Goal: Manage account settings

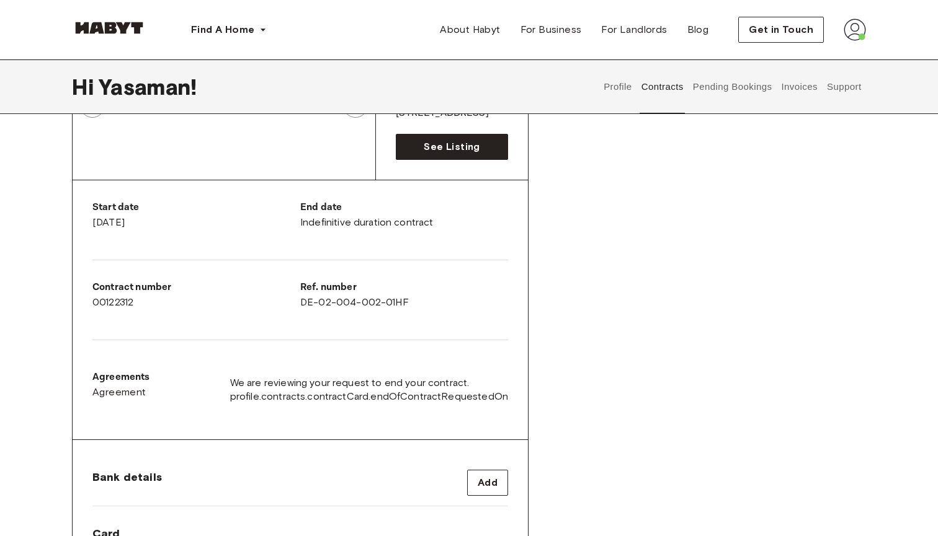
scroll to position [175, 0]
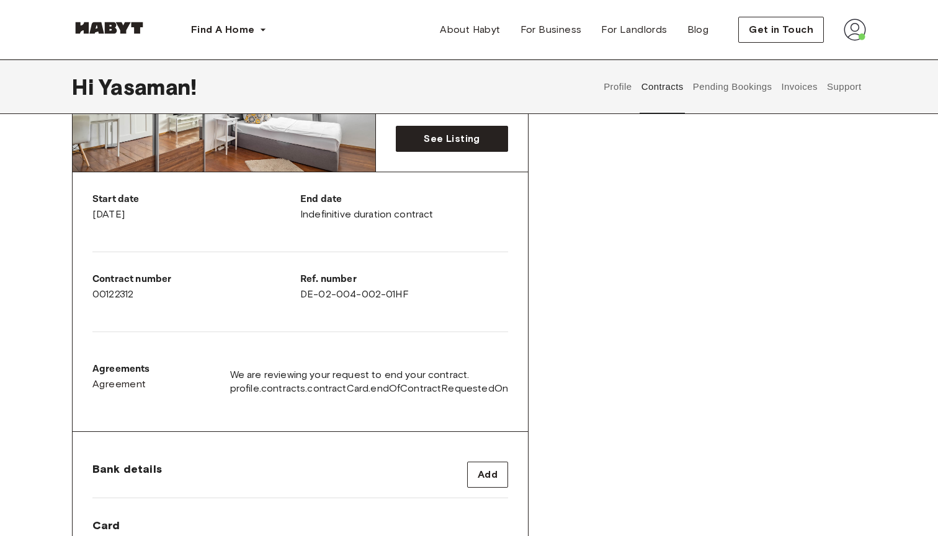
click at [793, 93] on button "Invoices" at bounding box center [798, 87] width 39 height 55
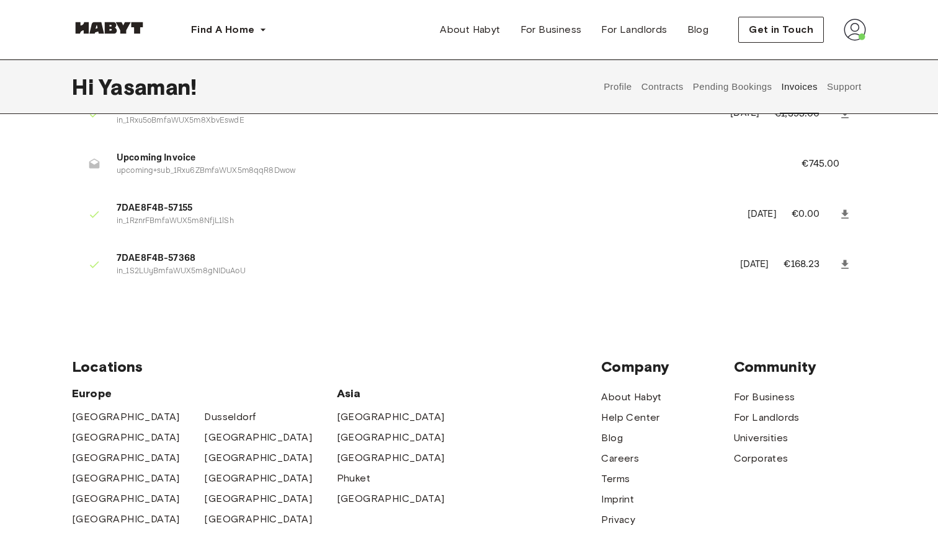
click at [842, 85] on button "Support" at bounding box center [844, 87] width 38 height 55
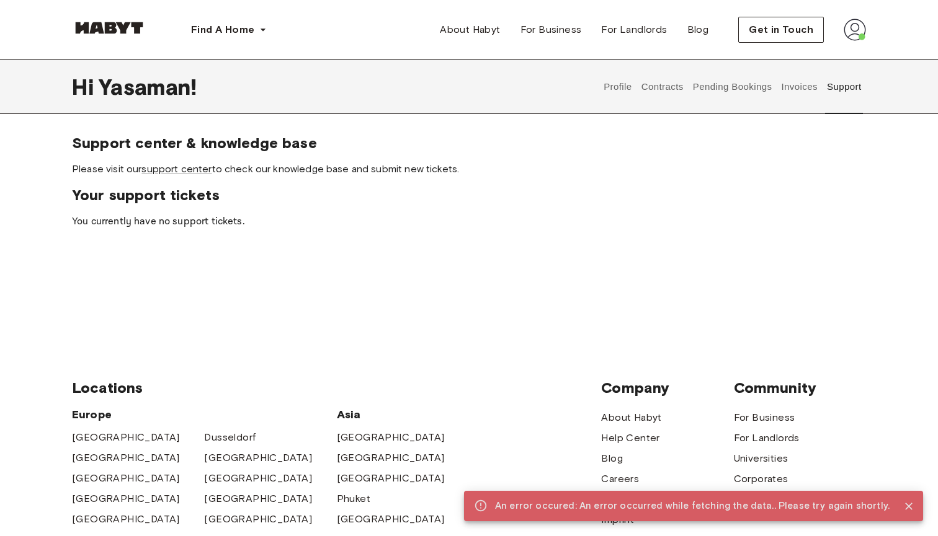
click at [647, 90] on button "Contracts" at bounding box center [661, 87] width 45 height 55
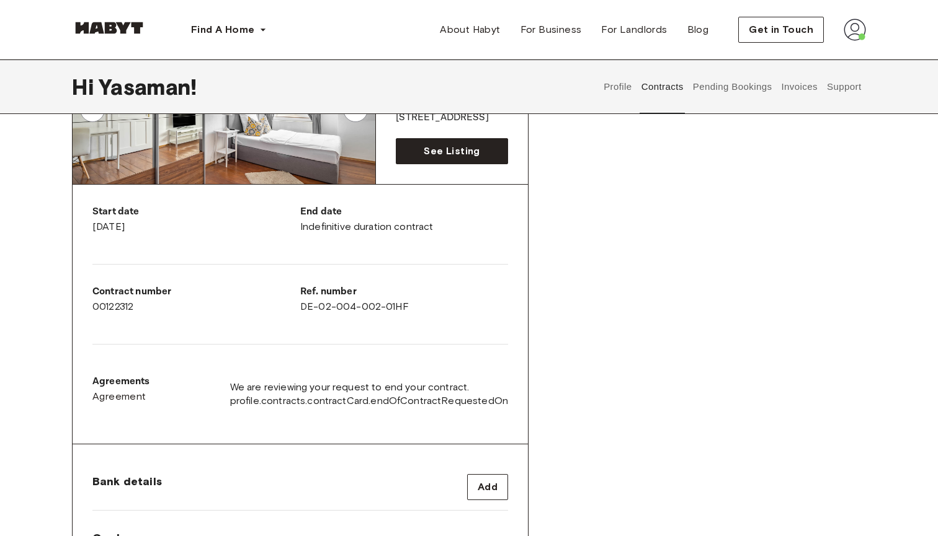
scroll to position [213, 0]
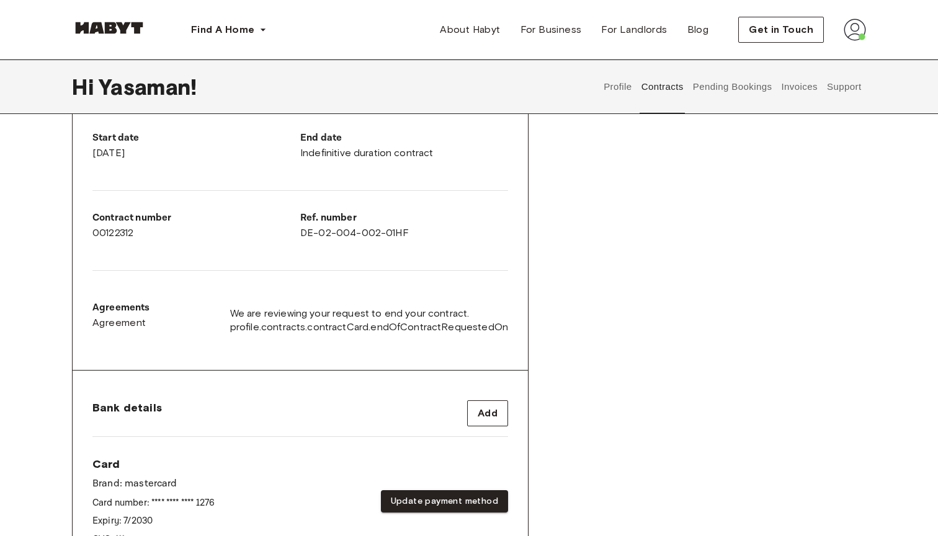
scroll to position [290, 0]
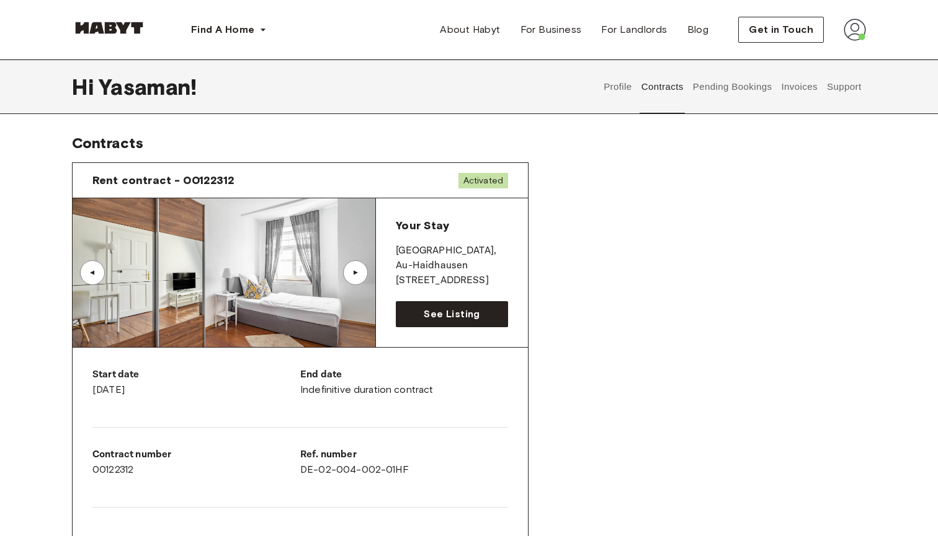
click at [617, 82] on button "Profile" at bounding box center [618, 87] width 32 height 55
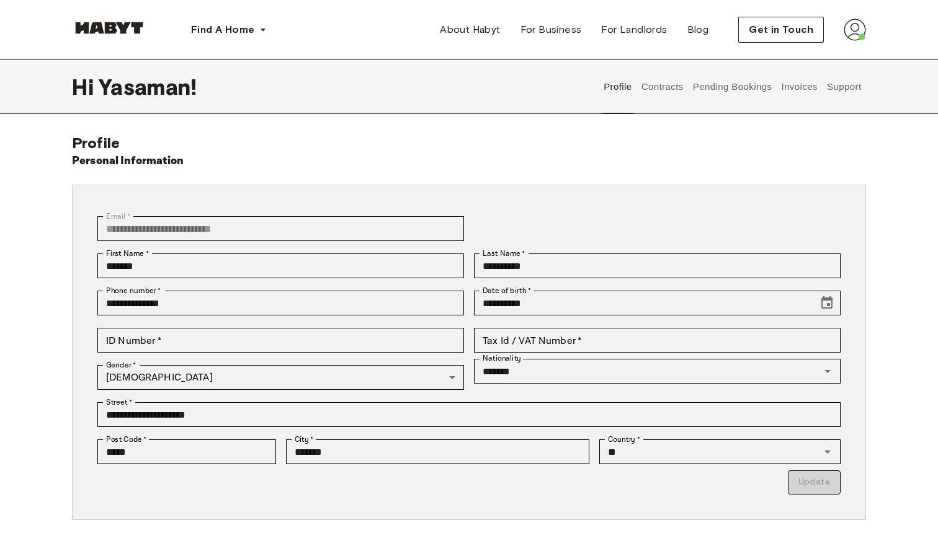
click at [682, 81] on button "Contracts" at bounding box center [661, 87] width 45 height 55
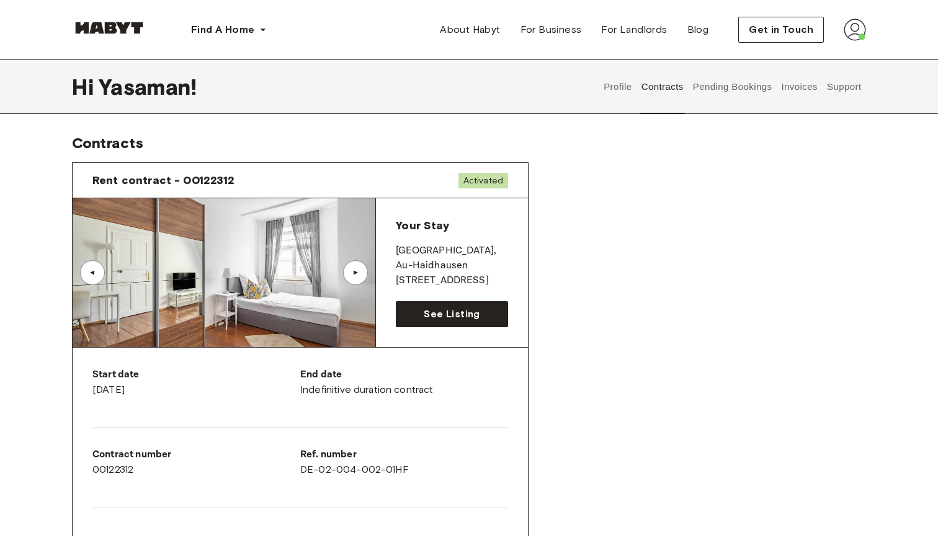
click at [716, 83] on button "Pending Bookings" at bounding box center [732, 87] width 82 height 55
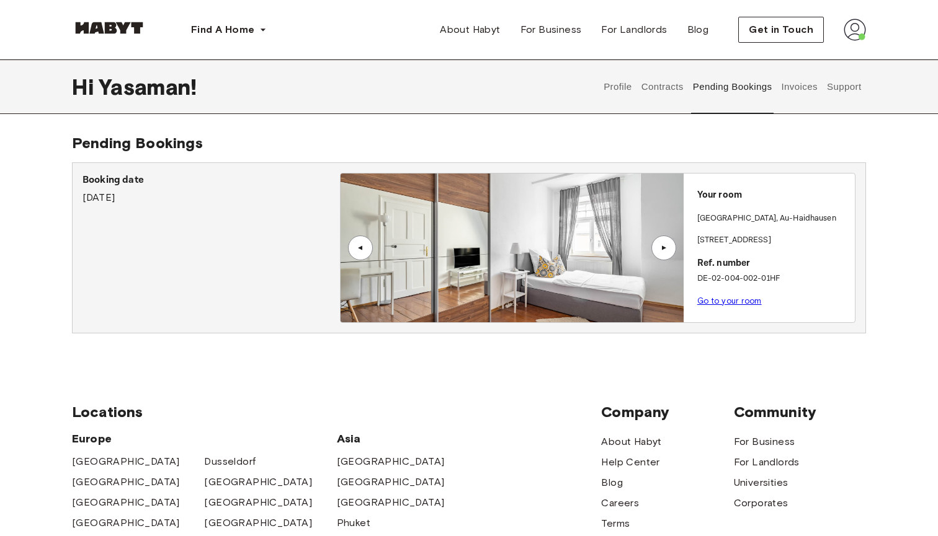
click at [783, 81] on button "Invoices" at bounding box center [798, 87] width 39 height 55
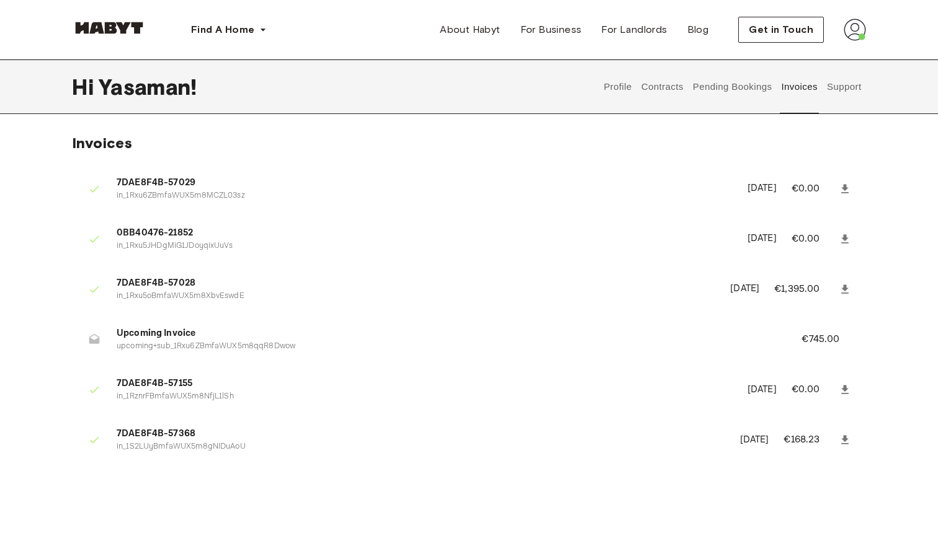
click at [835, 84] on button "Support" at bounding box center [844, 87] width 38 height 55
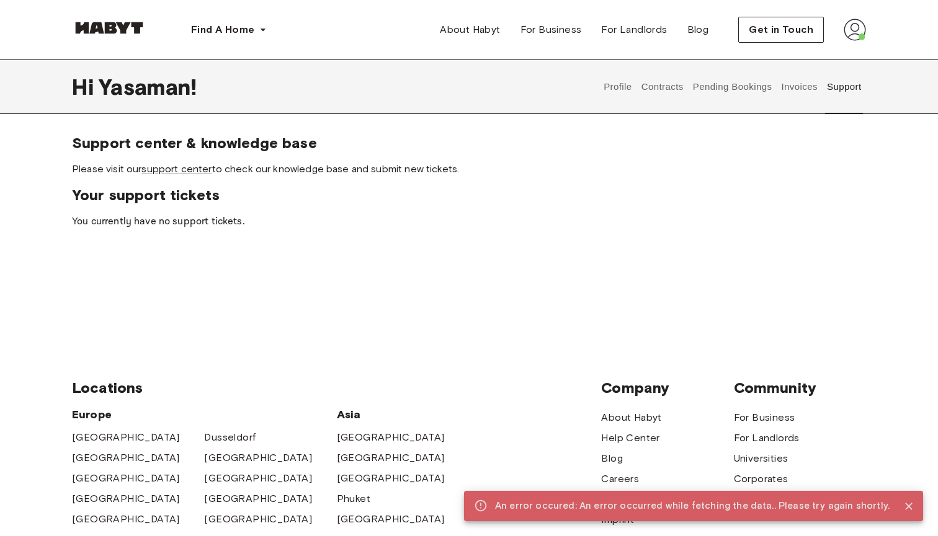
click at [654, 91] on button "Contracts" at bounding box center [661, 87] width 45 height 55
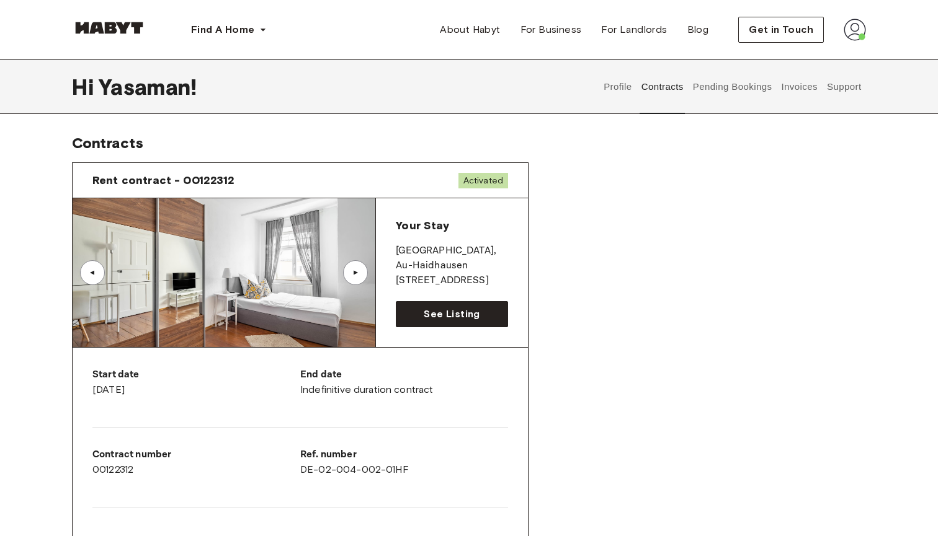
click at [732, 81] on button "Pending Bookings" at bounding box center [732, 87] width 82 height 55
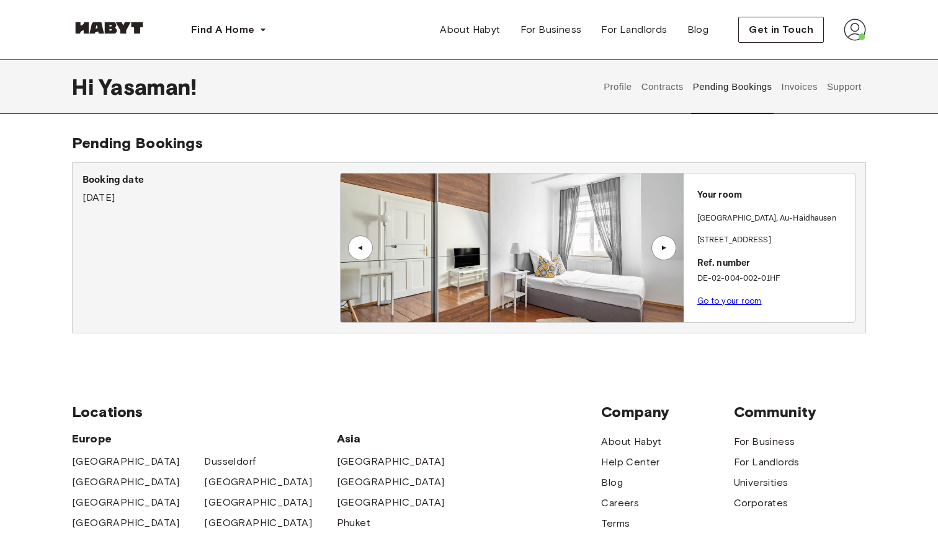
click at [804, 92] on button "Invoices" at bounding box center [798, 87] width 39 height 55
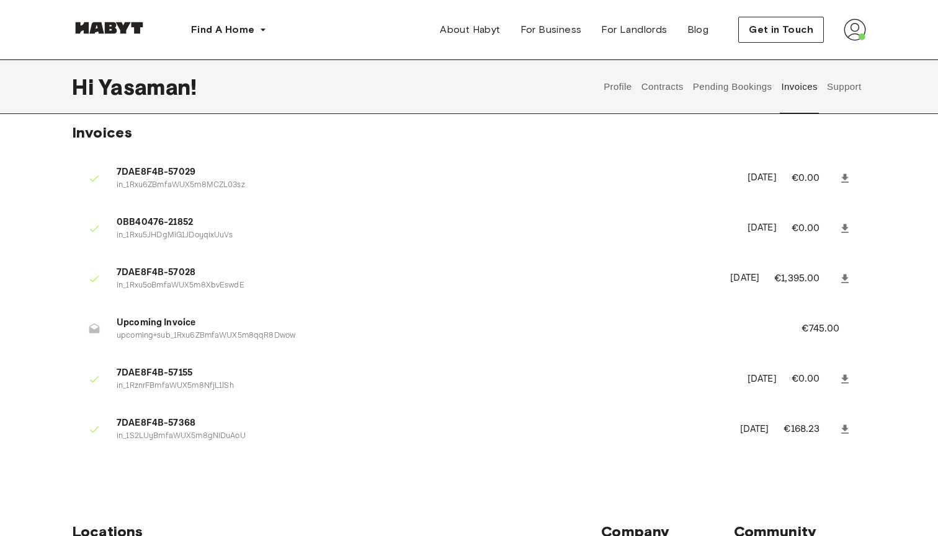
scroll to position [14, 0]
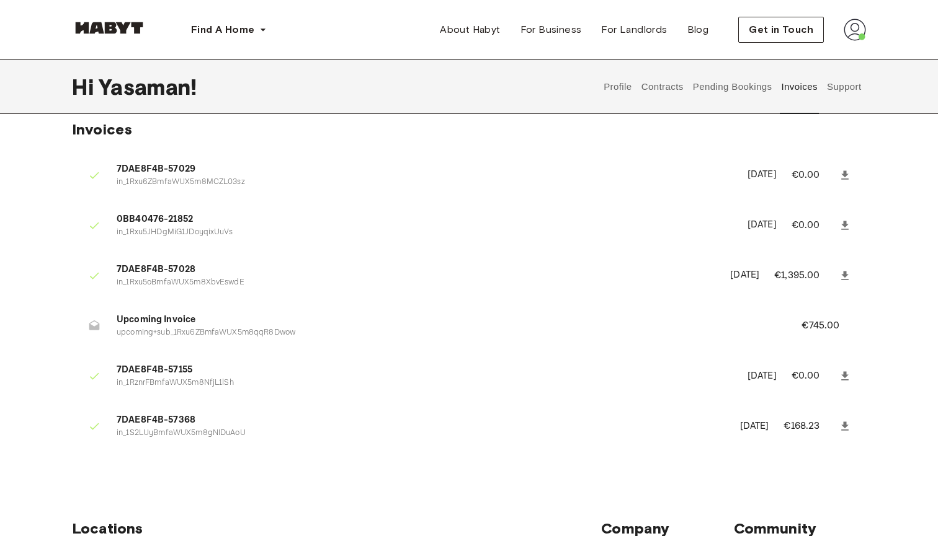
click at [616, 89] on button "Profile" at bounding box center [618, 87] width 32 height 55
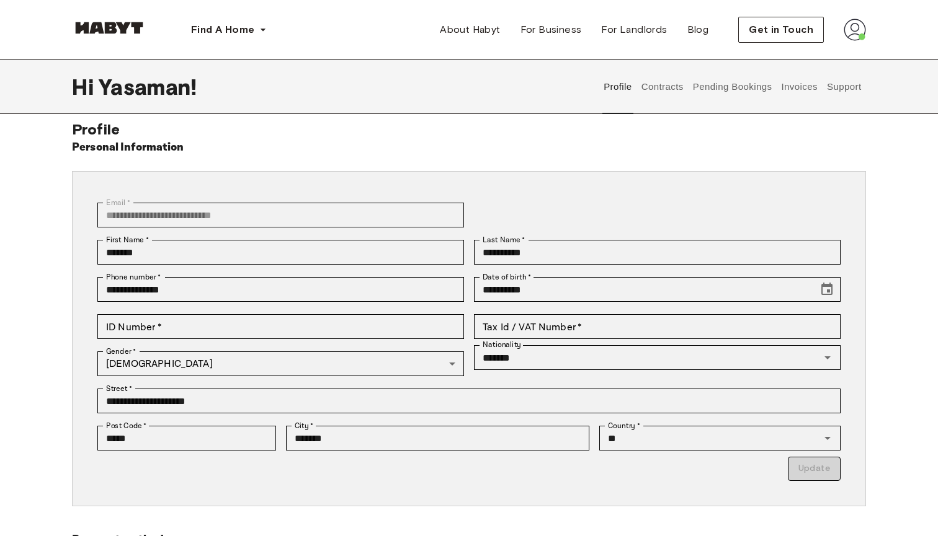
click at [726, 81] on button "Pending Bookings" at bounding box center [732, 87] width 82 height 55
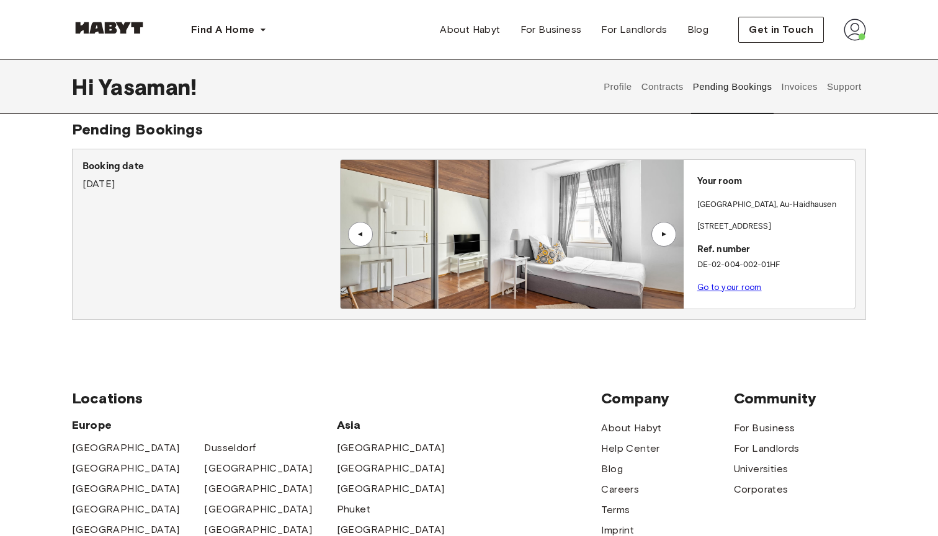
scroll to position [93, 0]
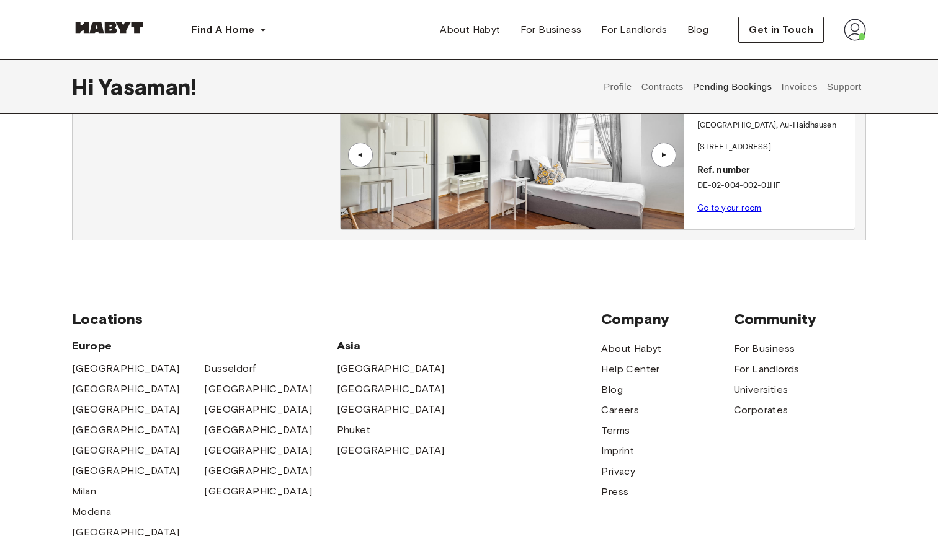
click at [799, 86] on button "Invoices" at bounding box center [798, 87] width 39 height 55
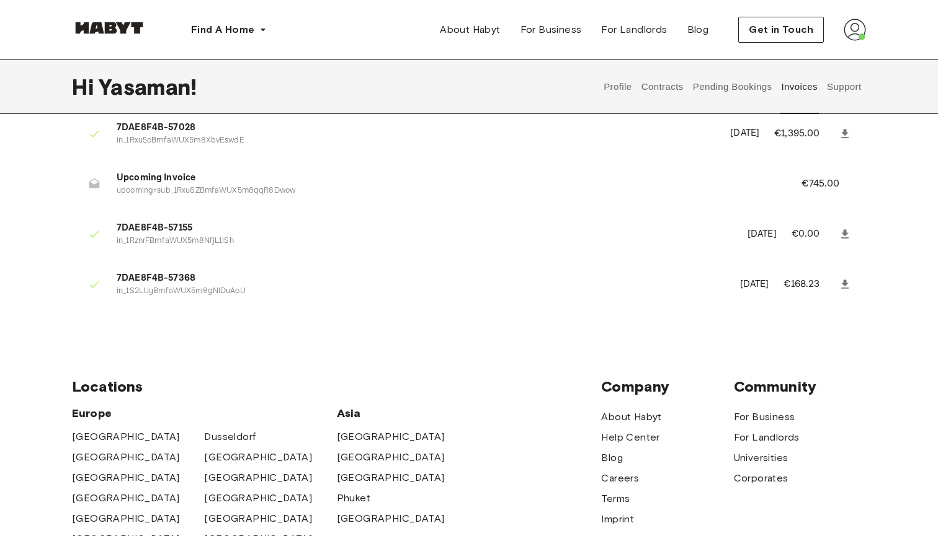
scroll to position [159, 0]
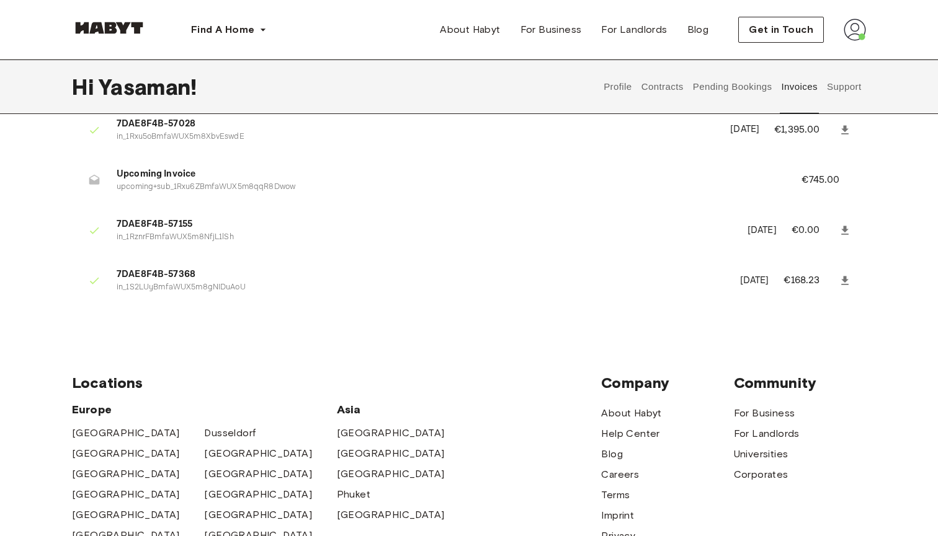
click at [678, 91] on button "Contracts" at bounding box center [661, 87] width 45 height 55
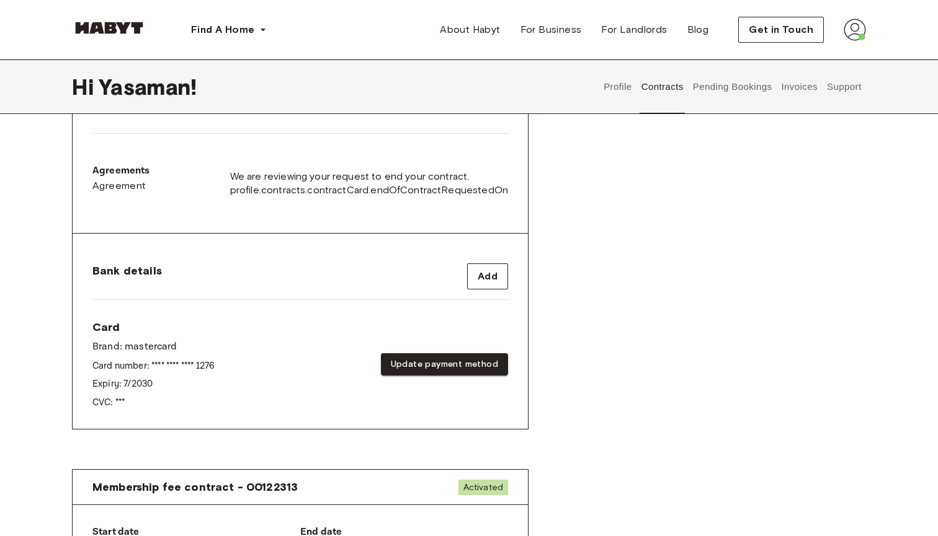
scroll to position [456, 0]
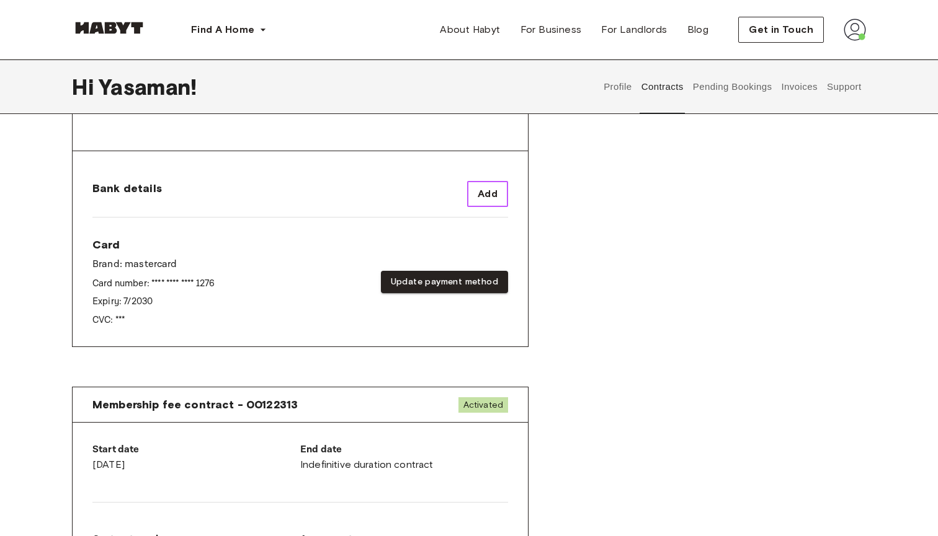
click at [477, 205] on button "Add" at bounding box center [487, 194] width 41 height 26
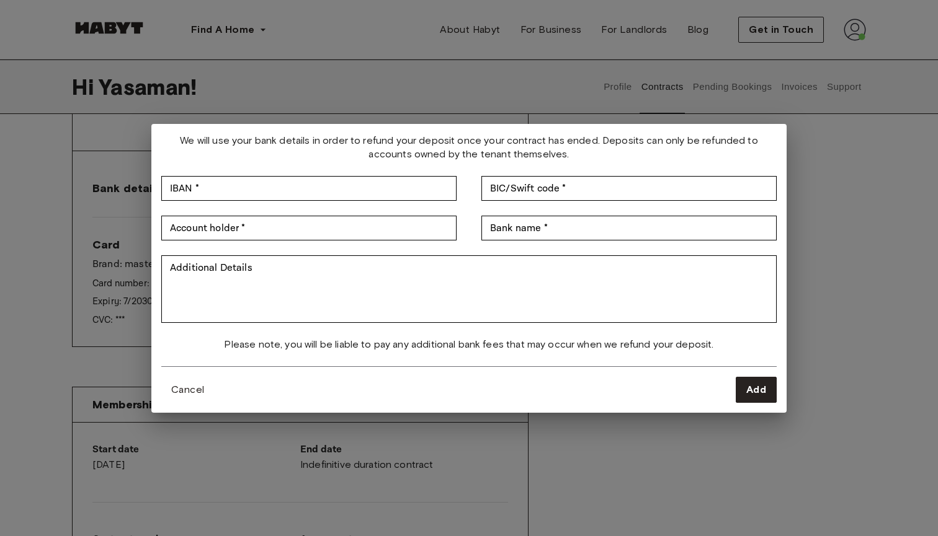
click at [564, 493] on div "We will use your bank details in order to refund your deposit once your contrac…" at bounding box center [469, 268] width 938 height 536
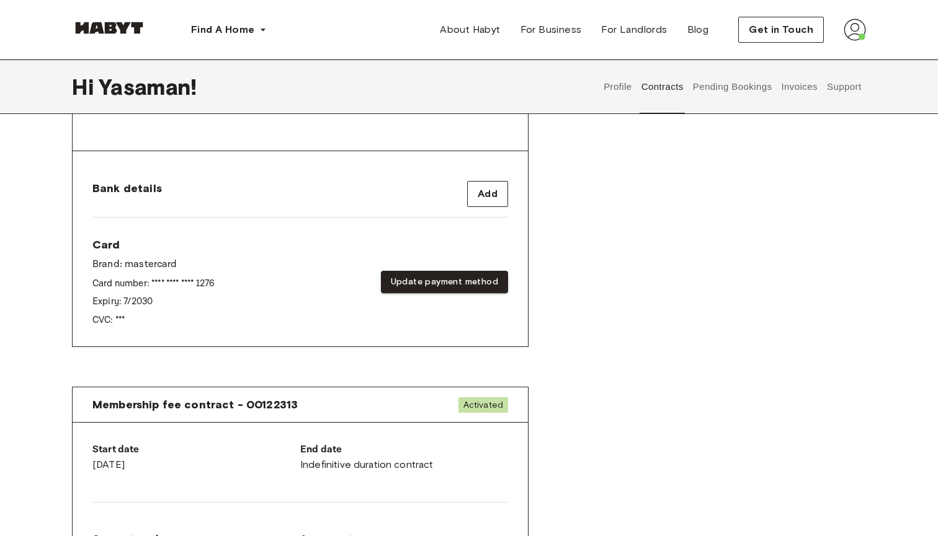
click at [264, 280] on div "Card Brand: mastercard Card number: **** **** **** 1276 Expiry: 7 / 2030 CVC: *…" at bounding box center [299, 282] width 415 height 89
click at [397, 272] on button "Update payment method" at bounding box center [444, 282] width 127 height 23
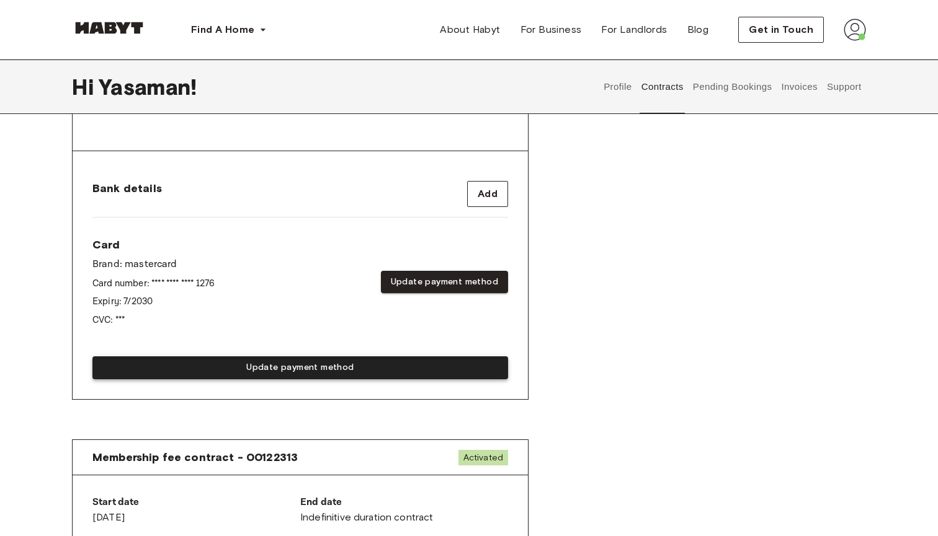
click at [331, 374] on button "Update payment method" at bounding box center [299, 368] width 415 height 23
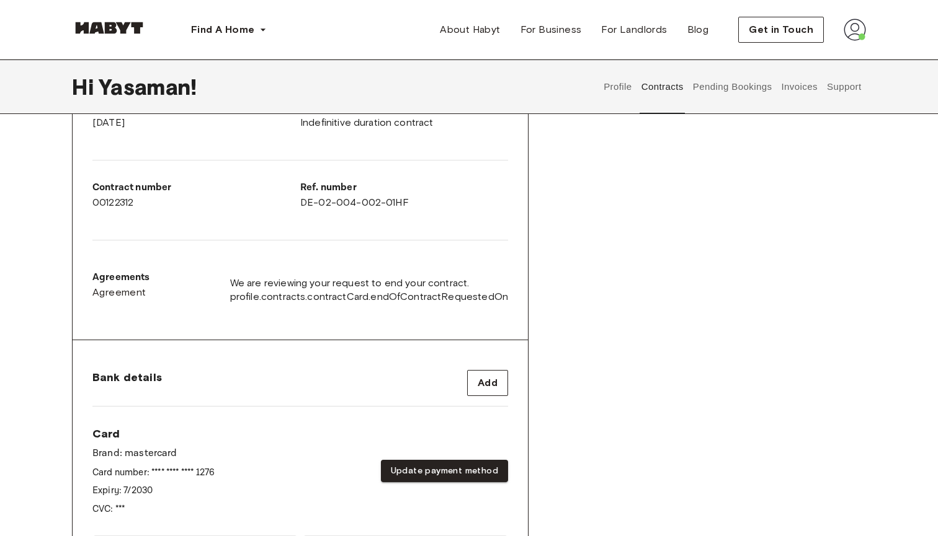
scroll to position [71, 0]
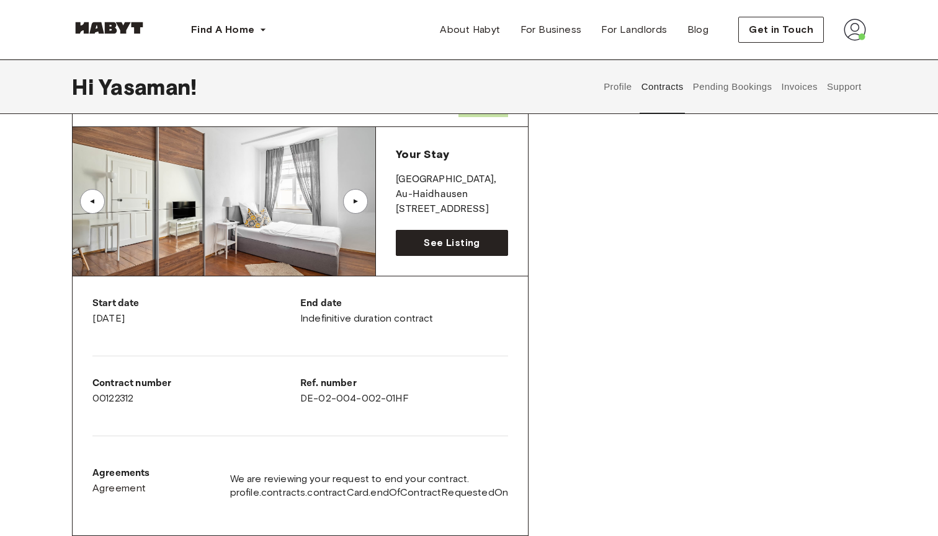
click at [217, 200] on img at bounding box center [224, 201] width 303 height 149
click at [410, 156] on span "Your Stay" at bounding box center [422, 155] width 53 height 14
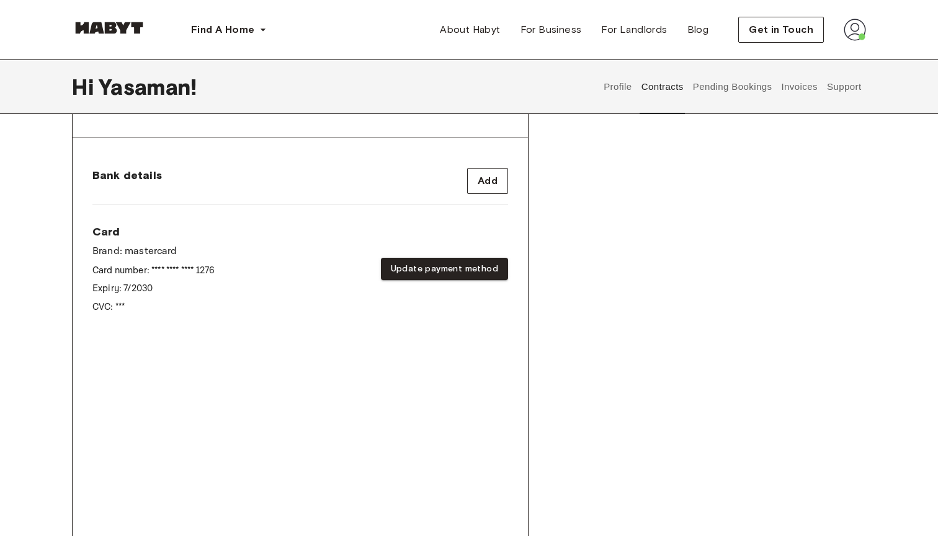
scroll to position [566, 0]
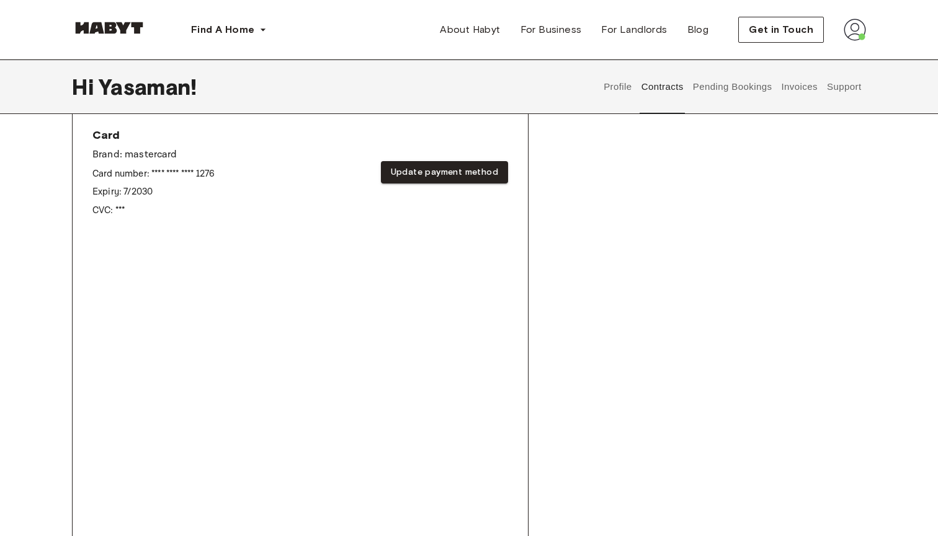
click at [659, 378] on div "Rent contract - 00122312 Activated ▲ ▲ Your Stay MUNICH , Au-Haidhausen Edelwei…" at bounding box center [469, 143] width 794 height 1115
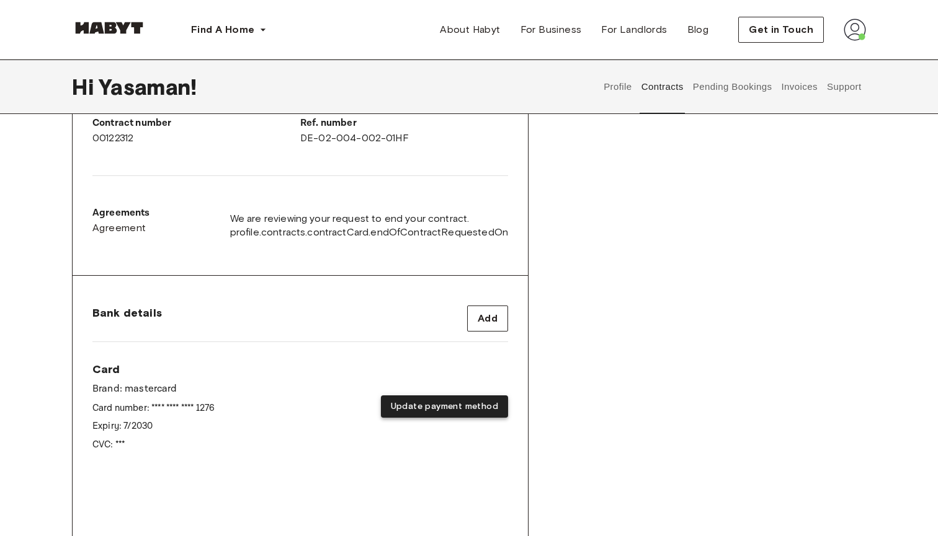
scroll to position [327, 0]
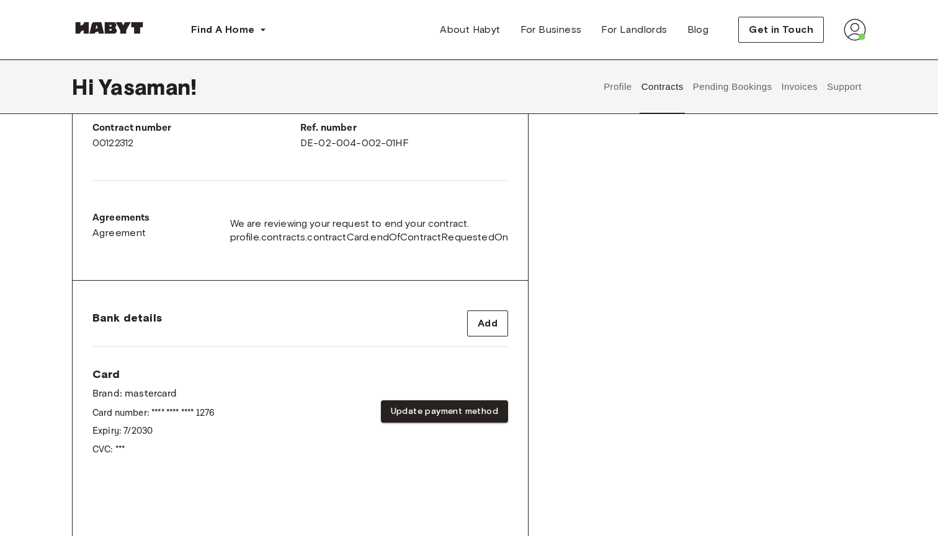
click at [714, 97] on button "Pending Bookings" at bounding box center [732, 87] width 82 height 55
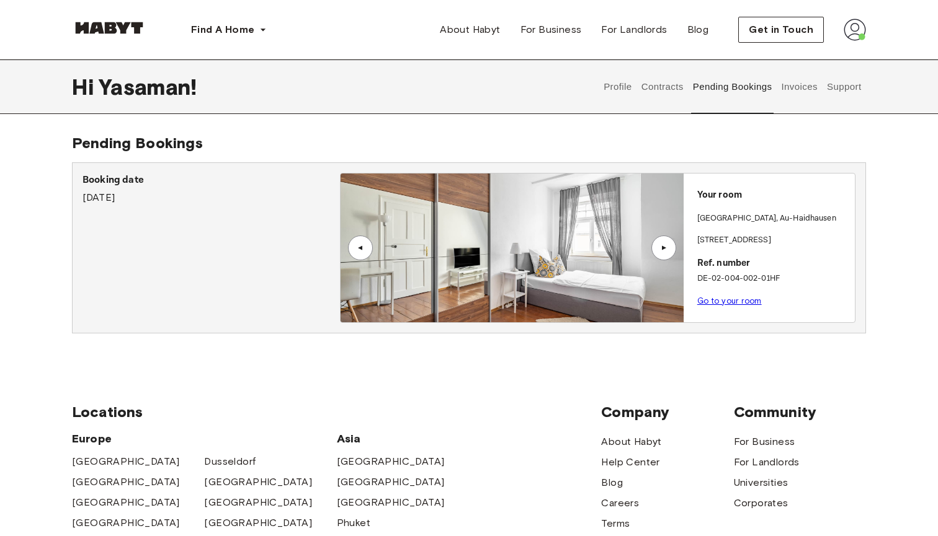
click at [605, 91] on button "Profile" at bounding box center [618, 87] width 32 height 55
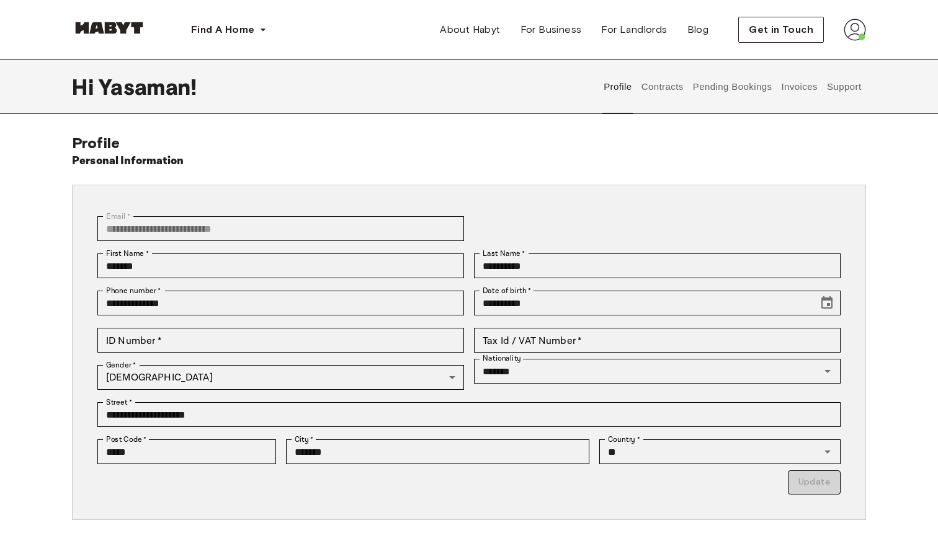
click at [851, 91] on button "Support" at bounding box center [844, 87] width 38 height 55
